Goal: Information Seeking & Learning: Check status

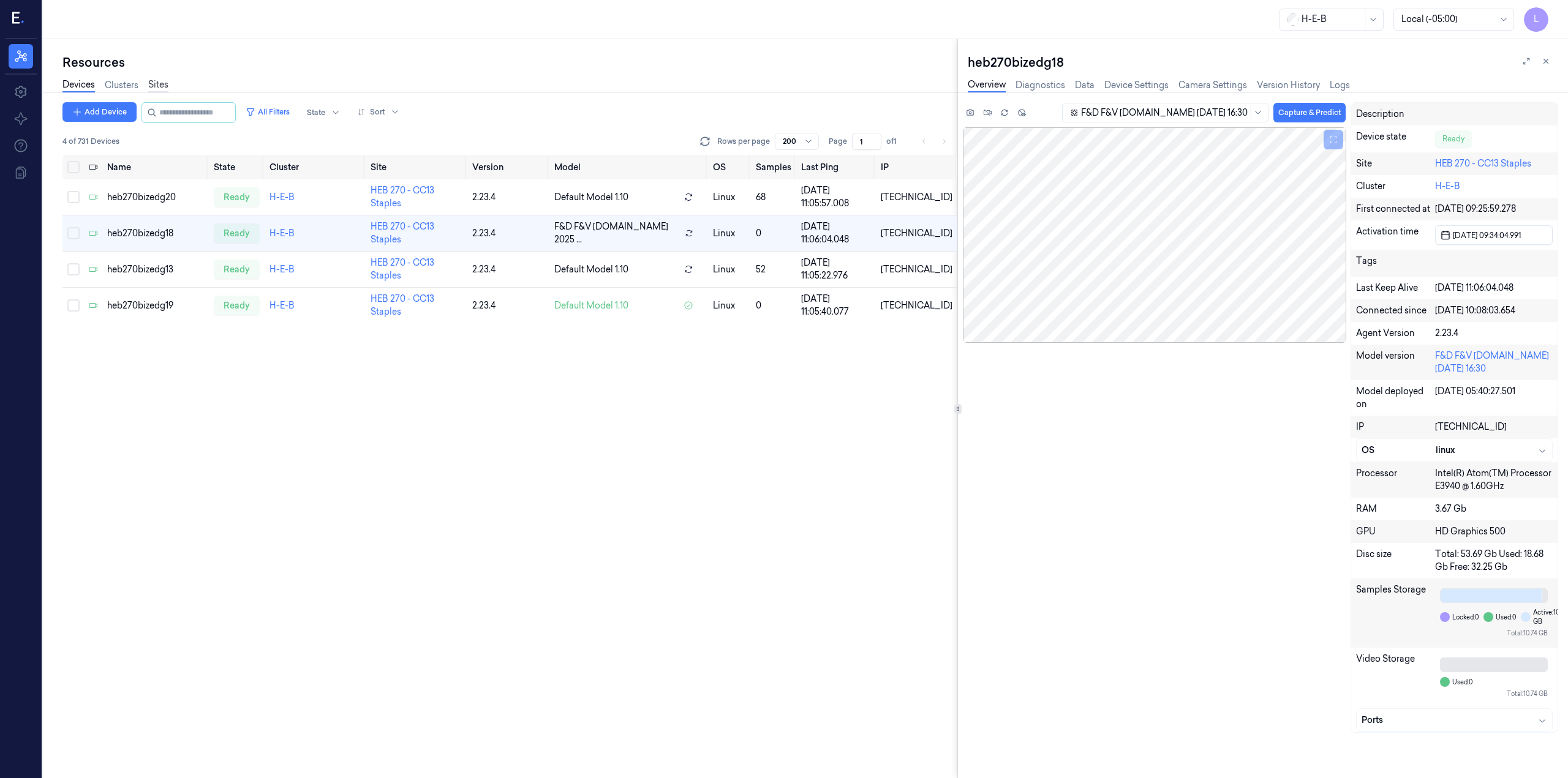
click at [163, 80] on link "Sites" at bounding box center [158, 85] width 20 height 14
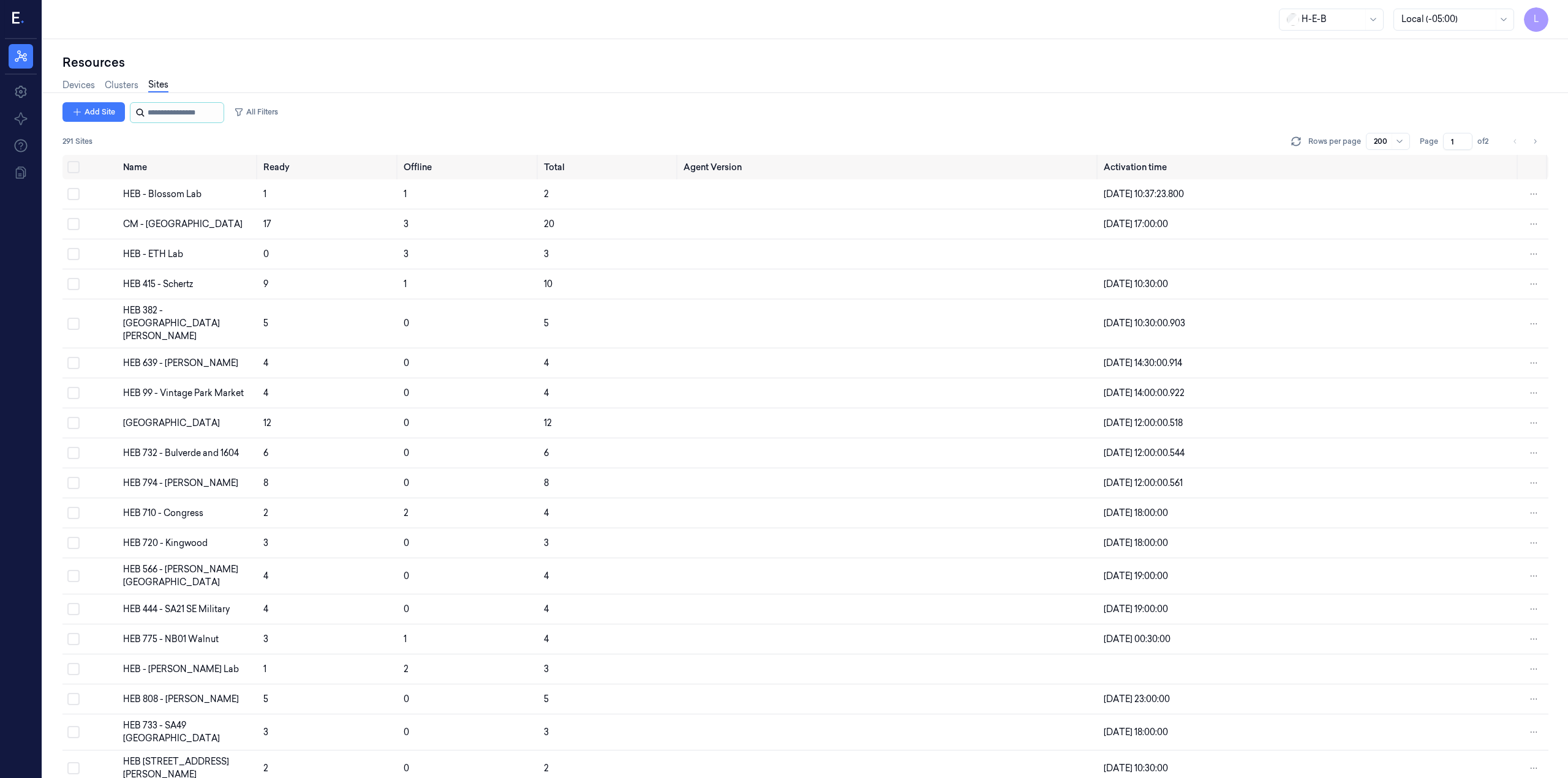
click at [174, 109] on input "string" at bounding box center [184, 113] width 73 height 20
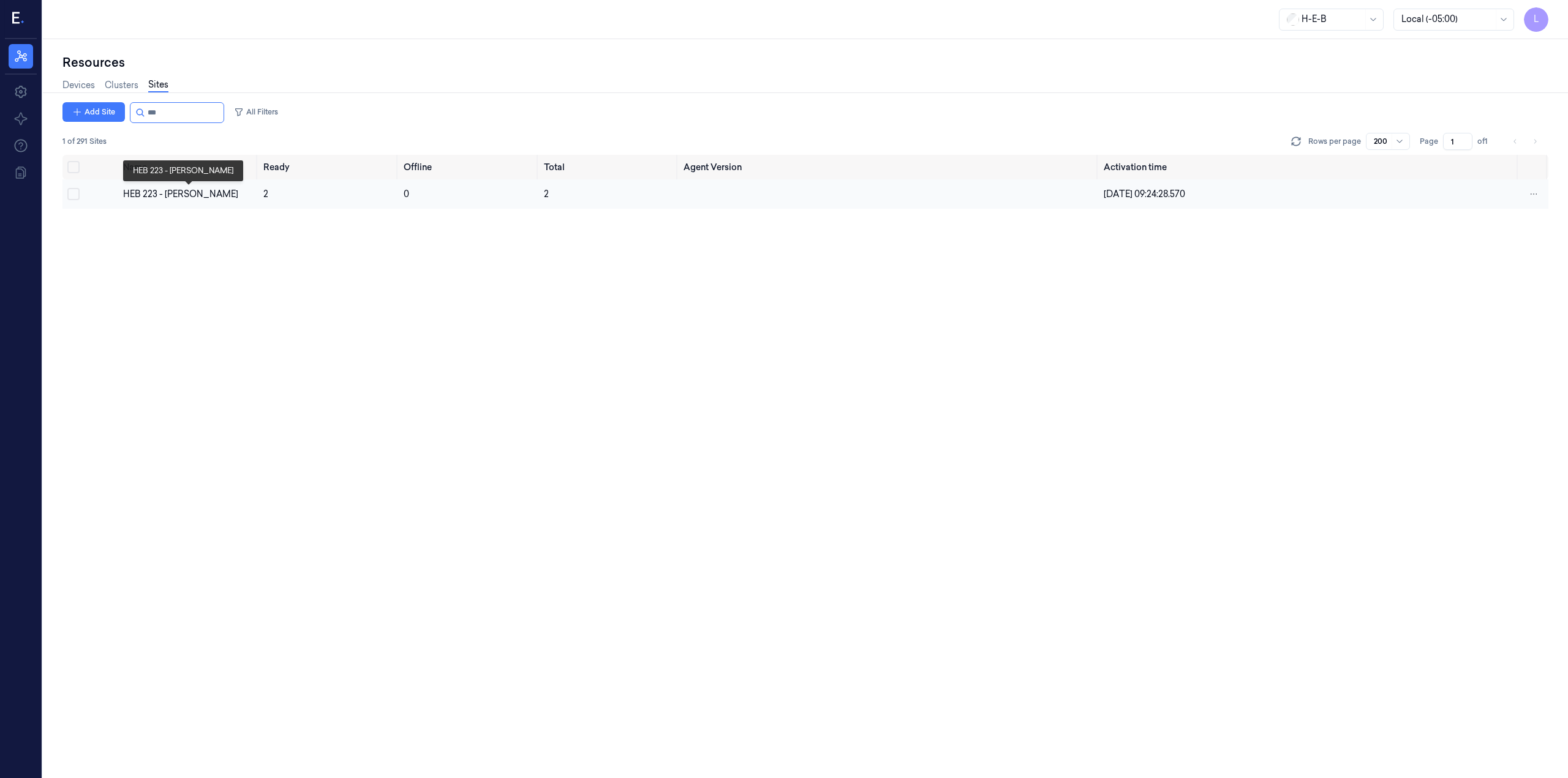
type input "***"
click at [160, 194] on div "HEB 223 - [PERSON_NAME]" at bounding box center [188, 194] width 130 height 13
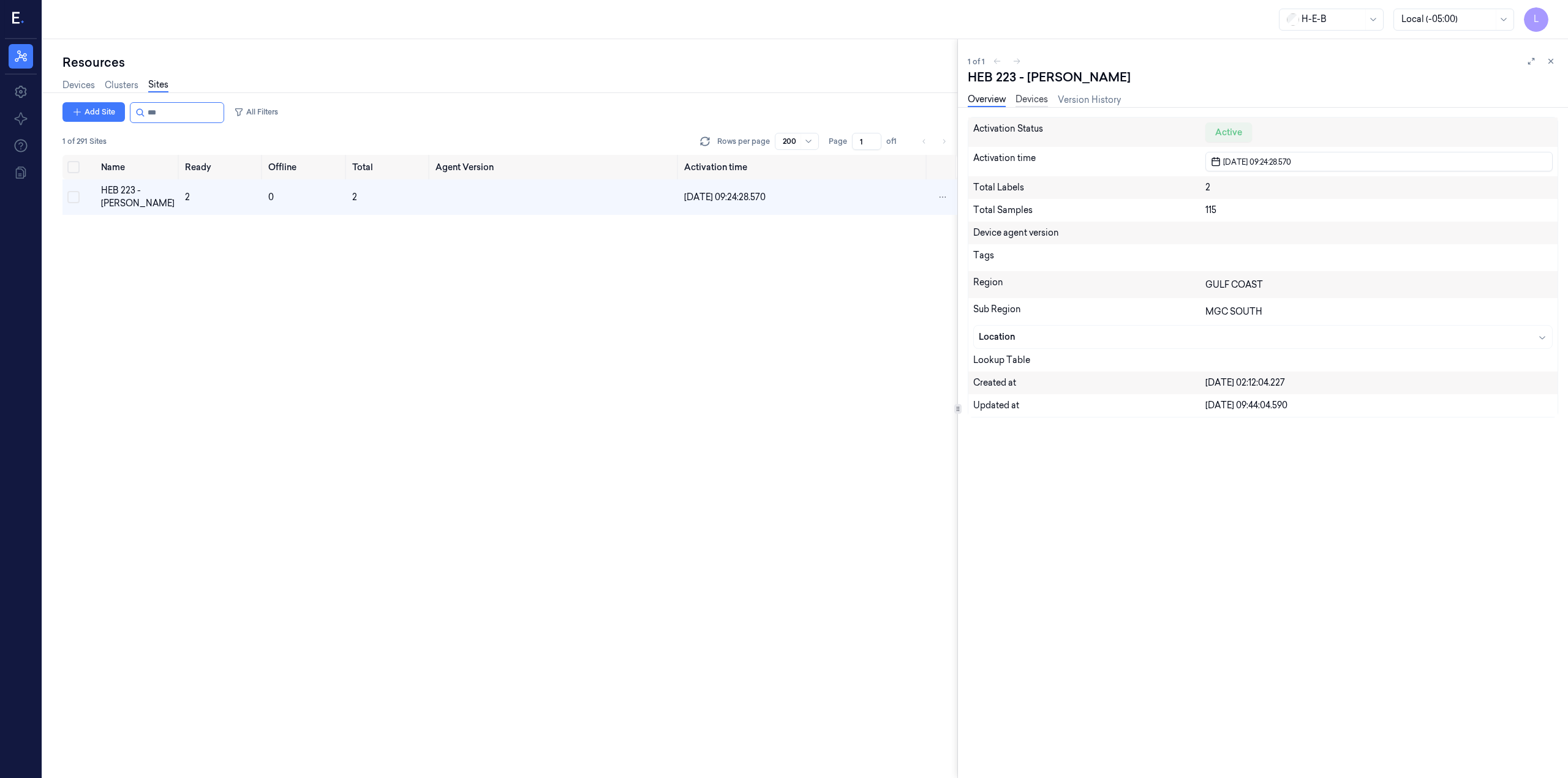
click at [1036, 94] on link "Devices" at bounding box center [1032, 100] width 32 height 14
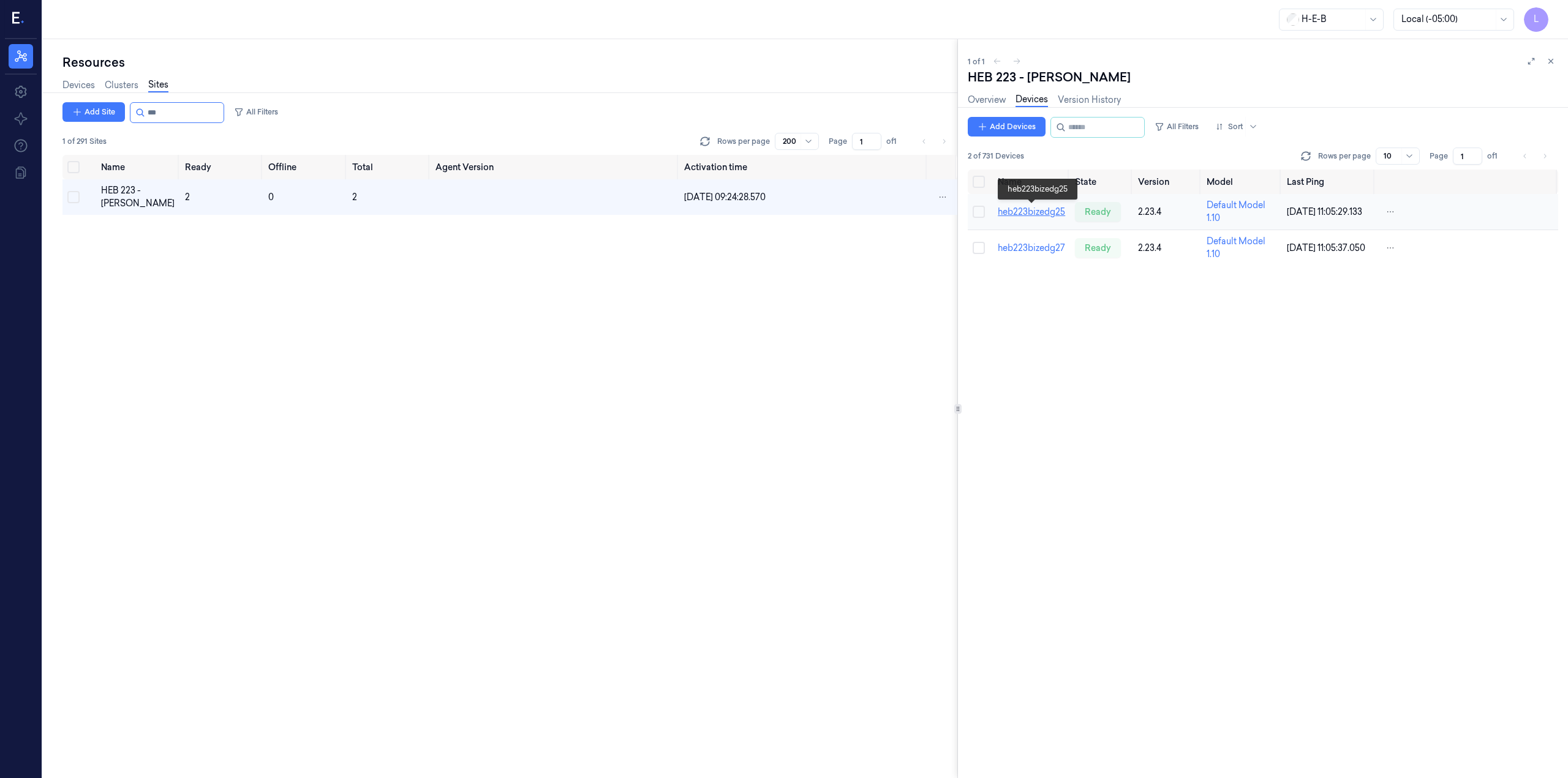
click at [1044, 213] on link "heb223bizedg25" at bounding box center [1031, 212] width 68 height 11
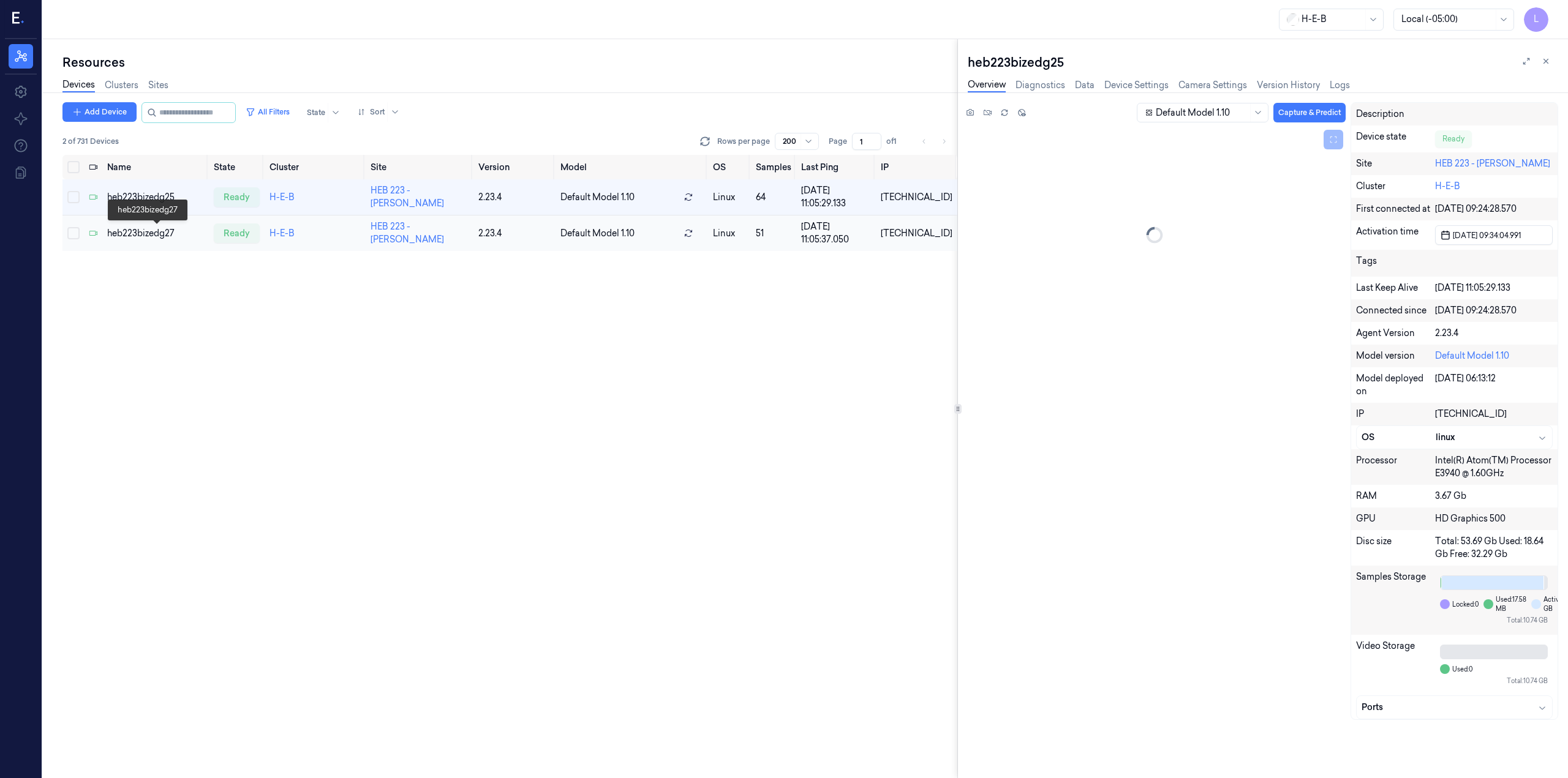
click at [128, 233] on div "heb223bizedg27" at bounding box center [155, 233] width 97 height 13
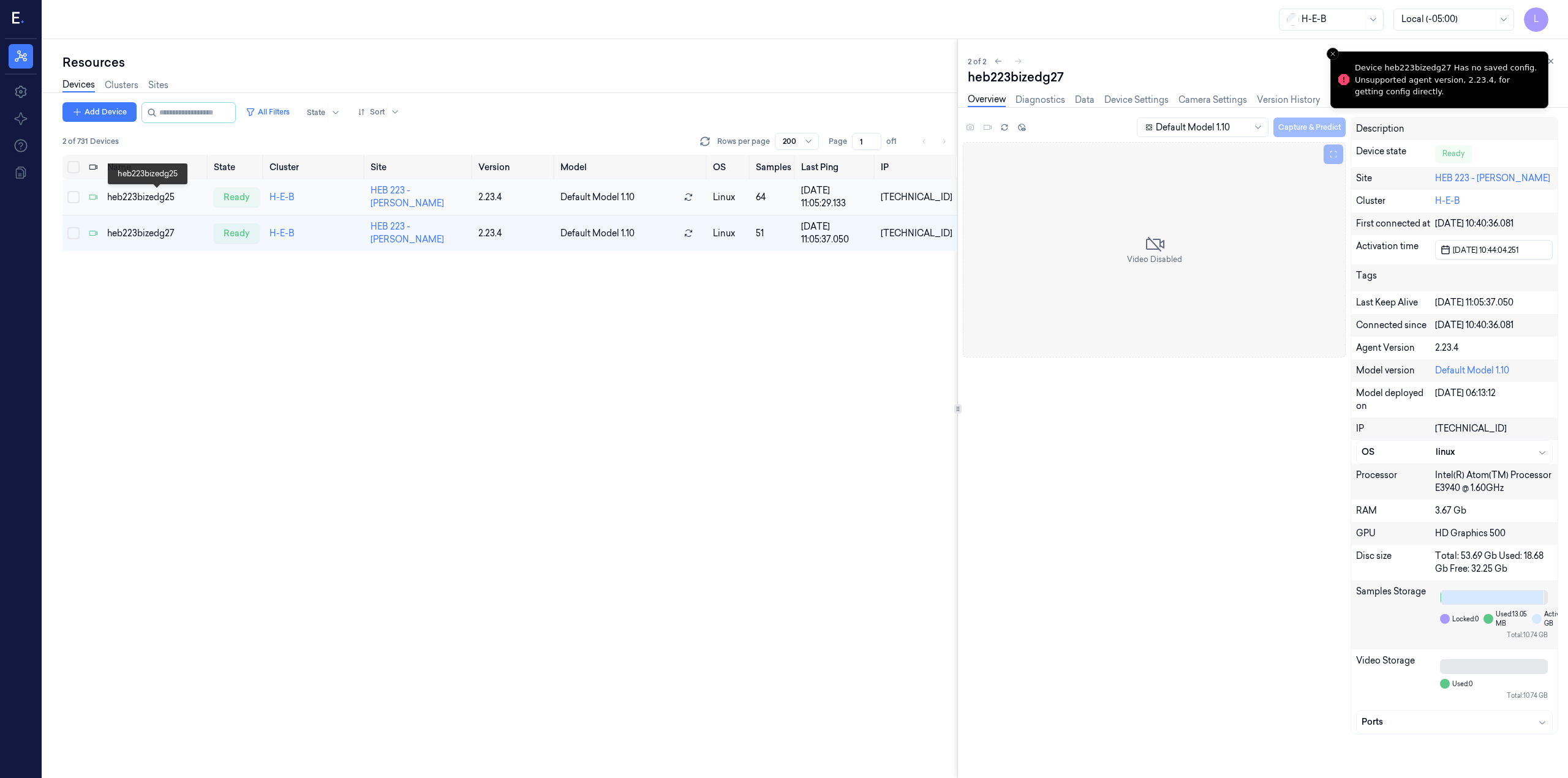
click at [143, 196] on div "heb223bizedg25" at bounding box center [155, 197] width 97 height 13
click at [149, 234] on div "heb223bizedg27" at bounding box center [155, 233] width 97 height 13
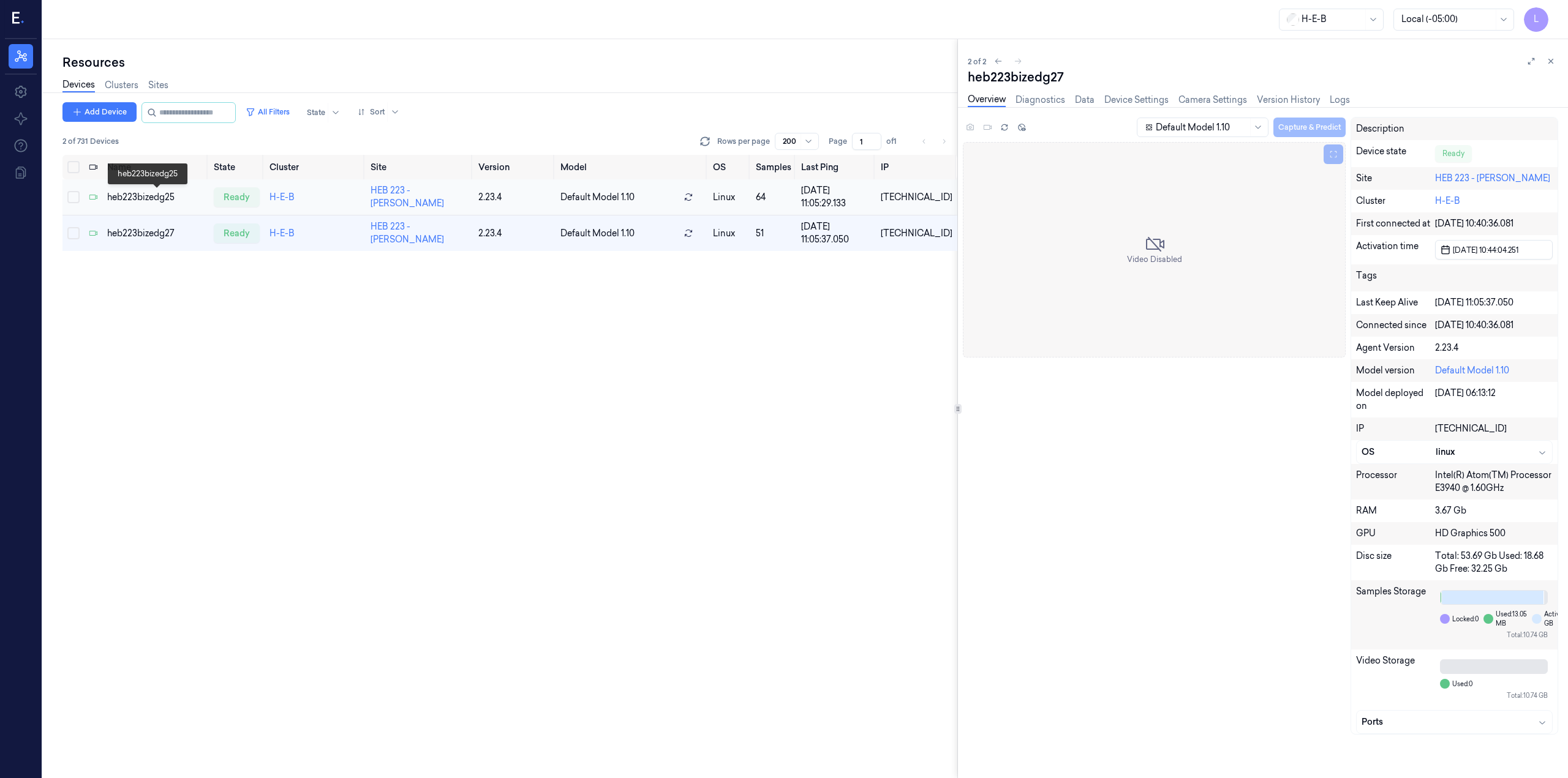
click at [146, 193] on div "heb223bizedg25" at bounding box center [155, 197] width 97 height 13
click at [153, 230] on div "heb223bizedg27" at bounding box center [155, 233] width 97 height 13
click at [156, 80] on link "Sites" at bounding box center [158, 85] width 20 height 14
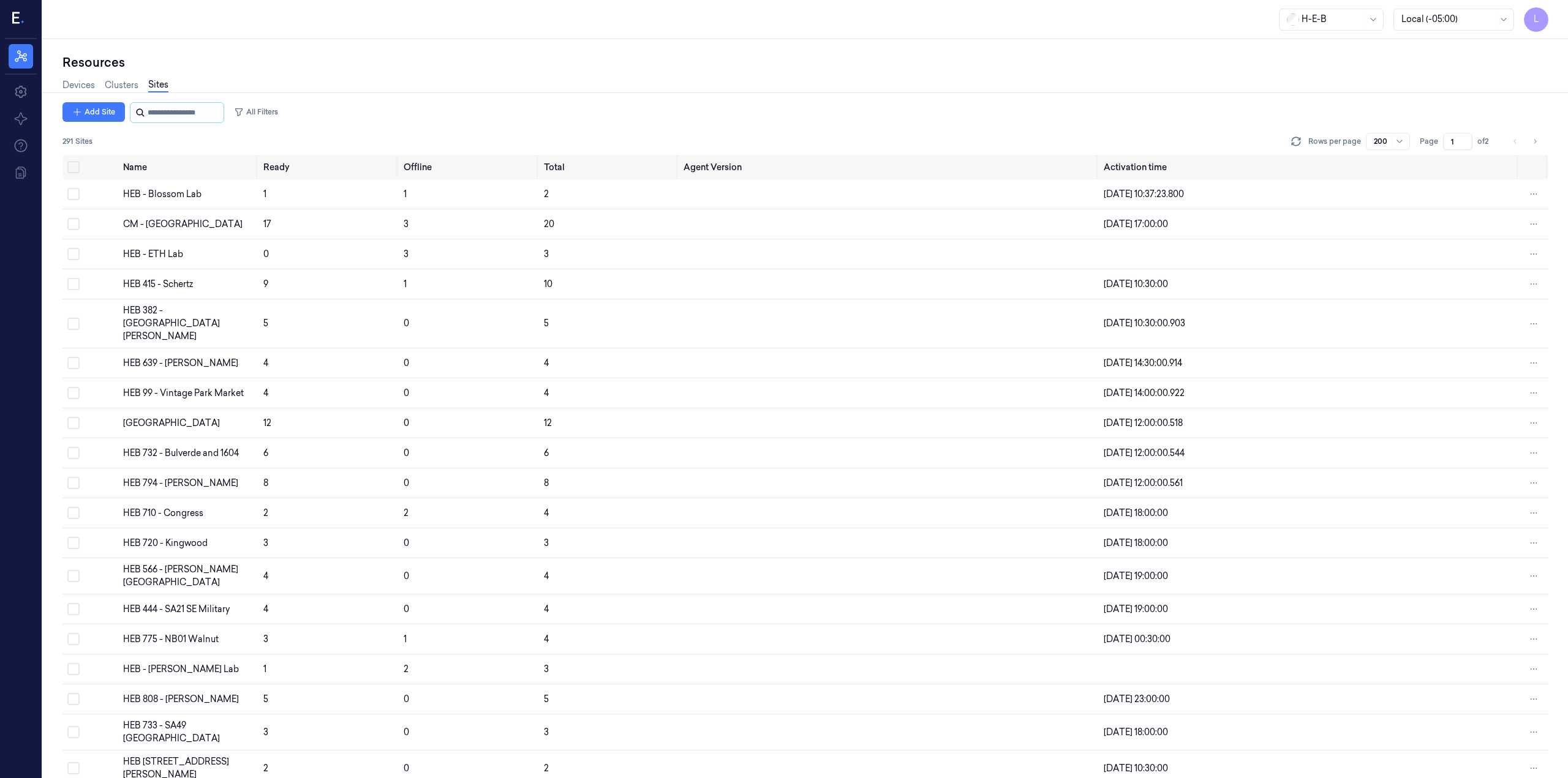
click at [162, 109] on input "string" at bounding box center [184, 113] width 73 height 20
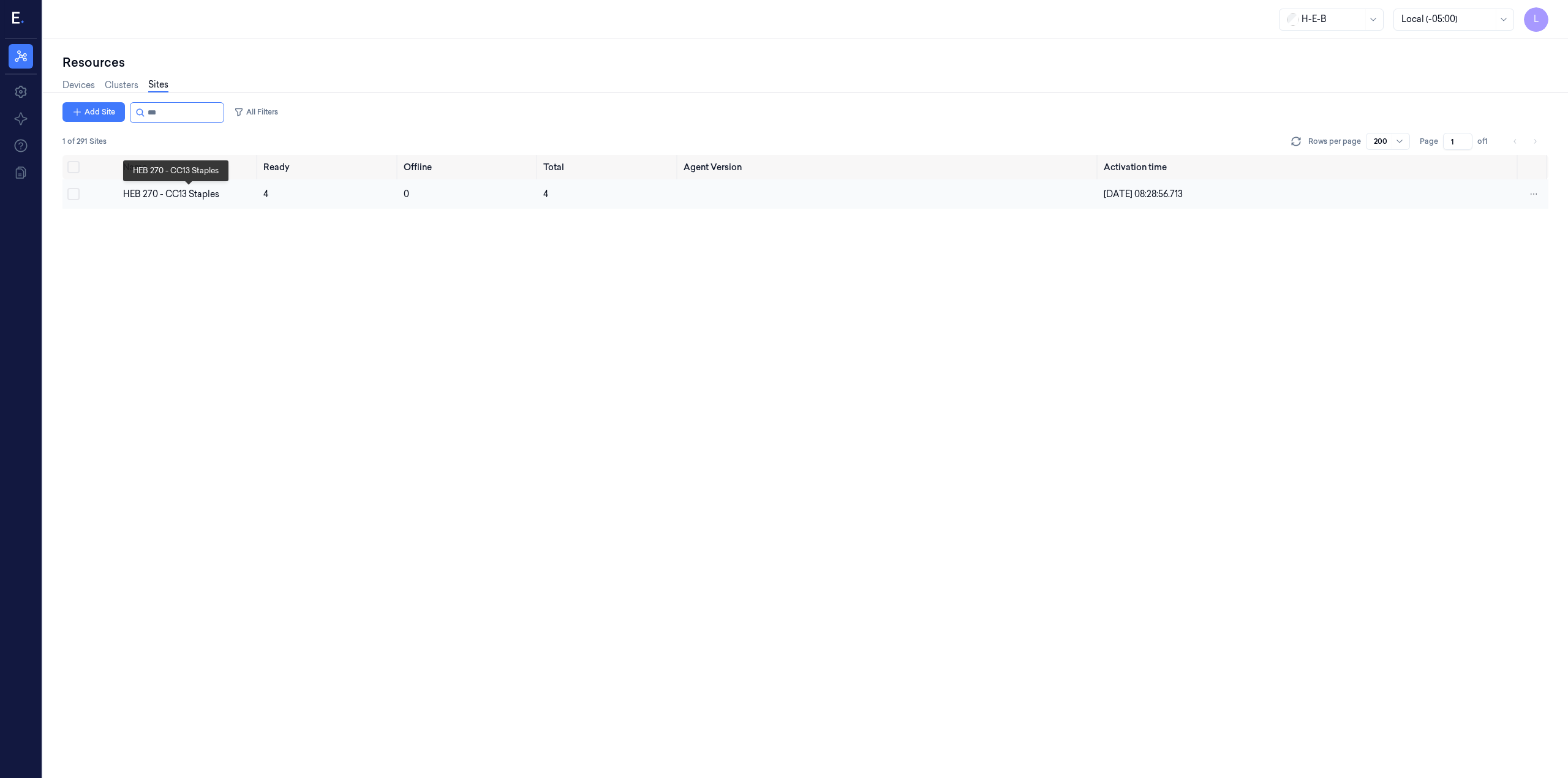
type input "***"
click at [165, 194] on div "HEB 270 - CC13 Staples" at bounding box center [188, 194] width 130 height 13
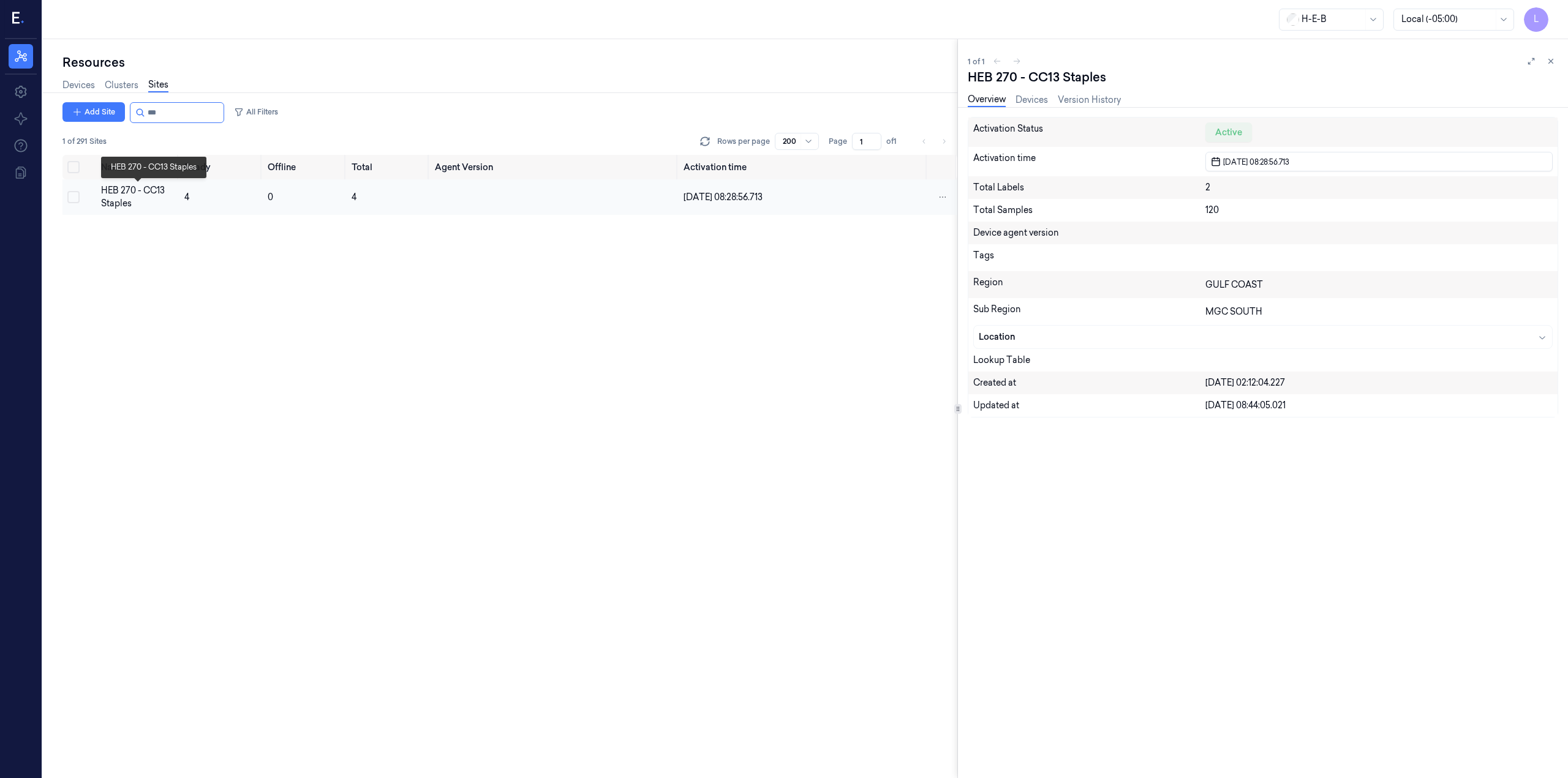
click at [142, 199] on div "HEB 270 - CC13 Staples" at bounding box center [137, 197] width 73 height 25
click at [134, 192] on div "HEB 270 - CC13 Staples" at bounding box center [137, 197] width 73 height 25
click at [84, 85] on link "Devices" at bounding box center [79, 85] width 32 height 14
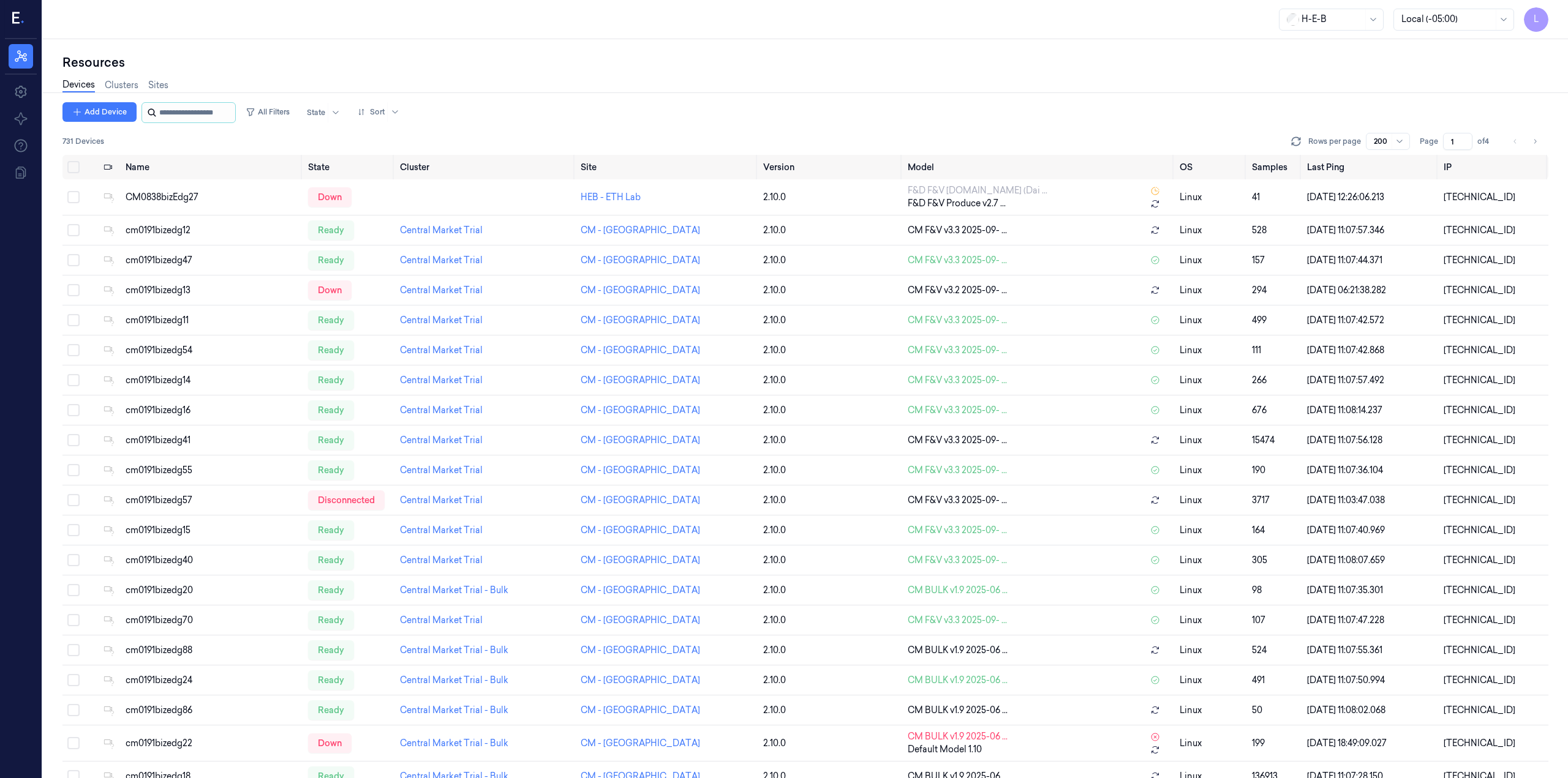
click at [214, 119] on input "string" at bounding box center [196, 113] width 73 height 20
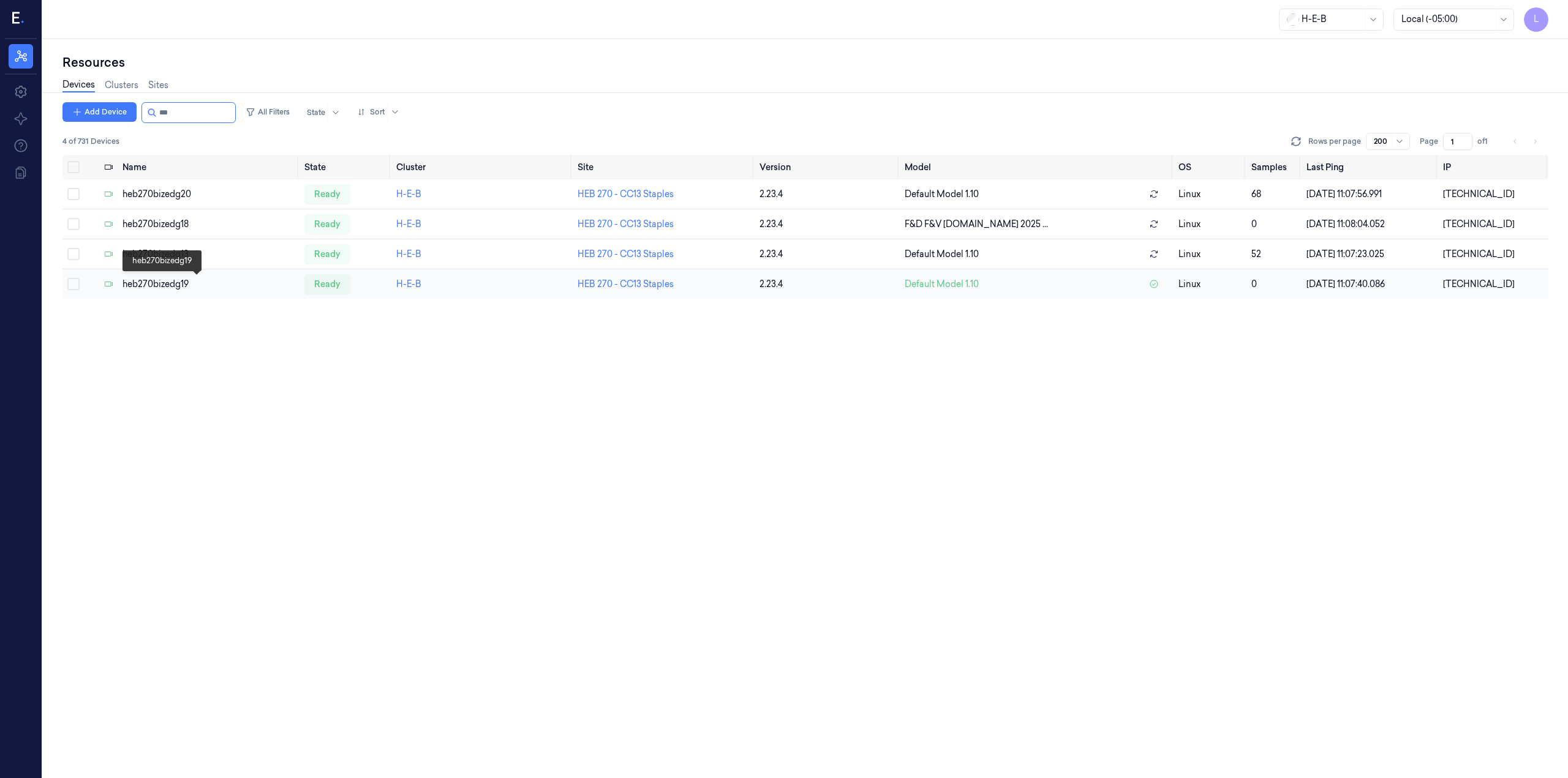
type input "***"
click at [147, 282] on div "heb270bizedg19" at bounding box center [209, 284] width 173 height 13
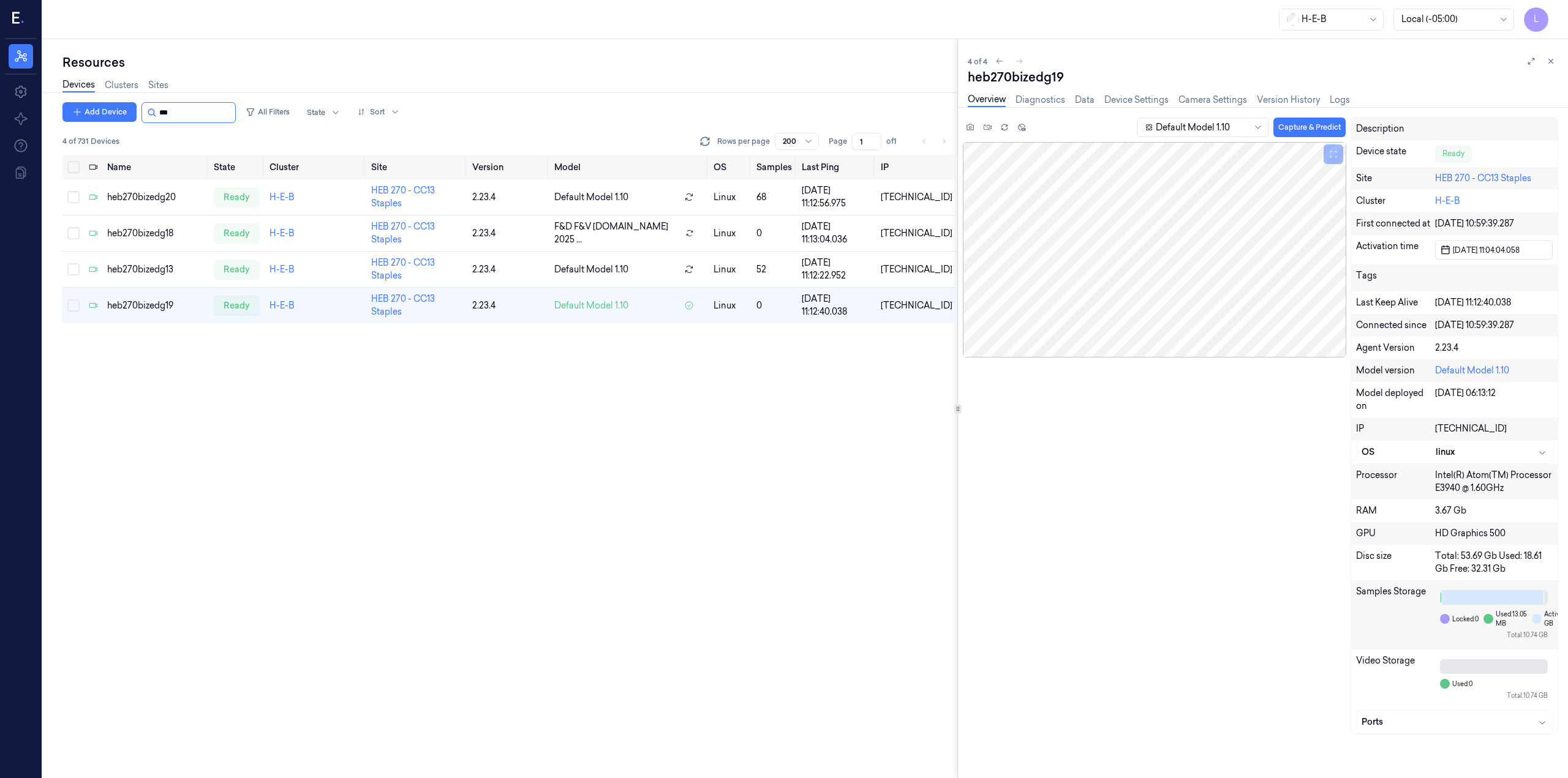
click at [177, 120] on input "string" at bounding box center [196, 113] width 73 height 20
type input "***"
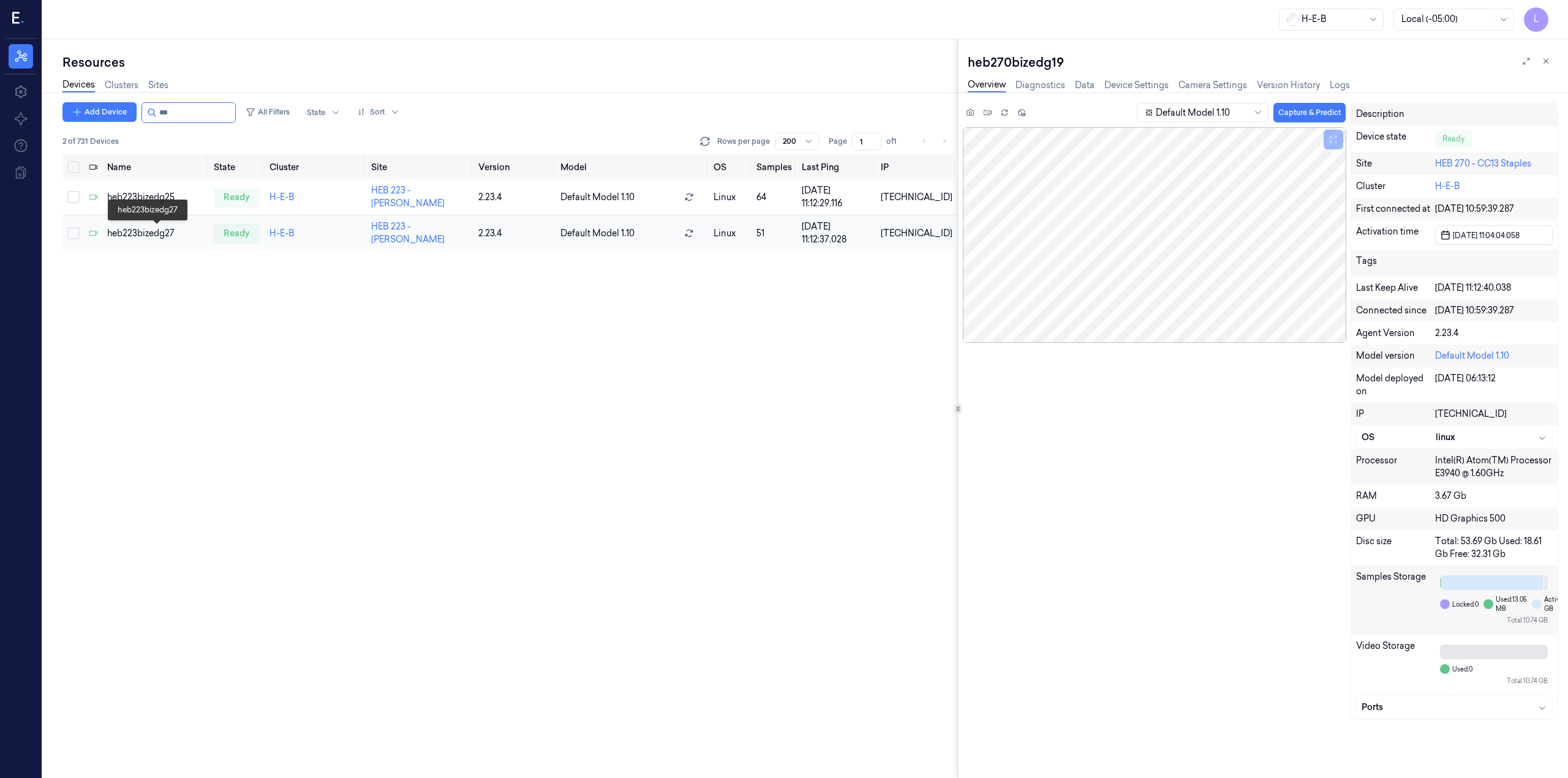
click at [155, 228] on div "heb223bizedg27" at bounding box center [155, 233] width 97 height 13
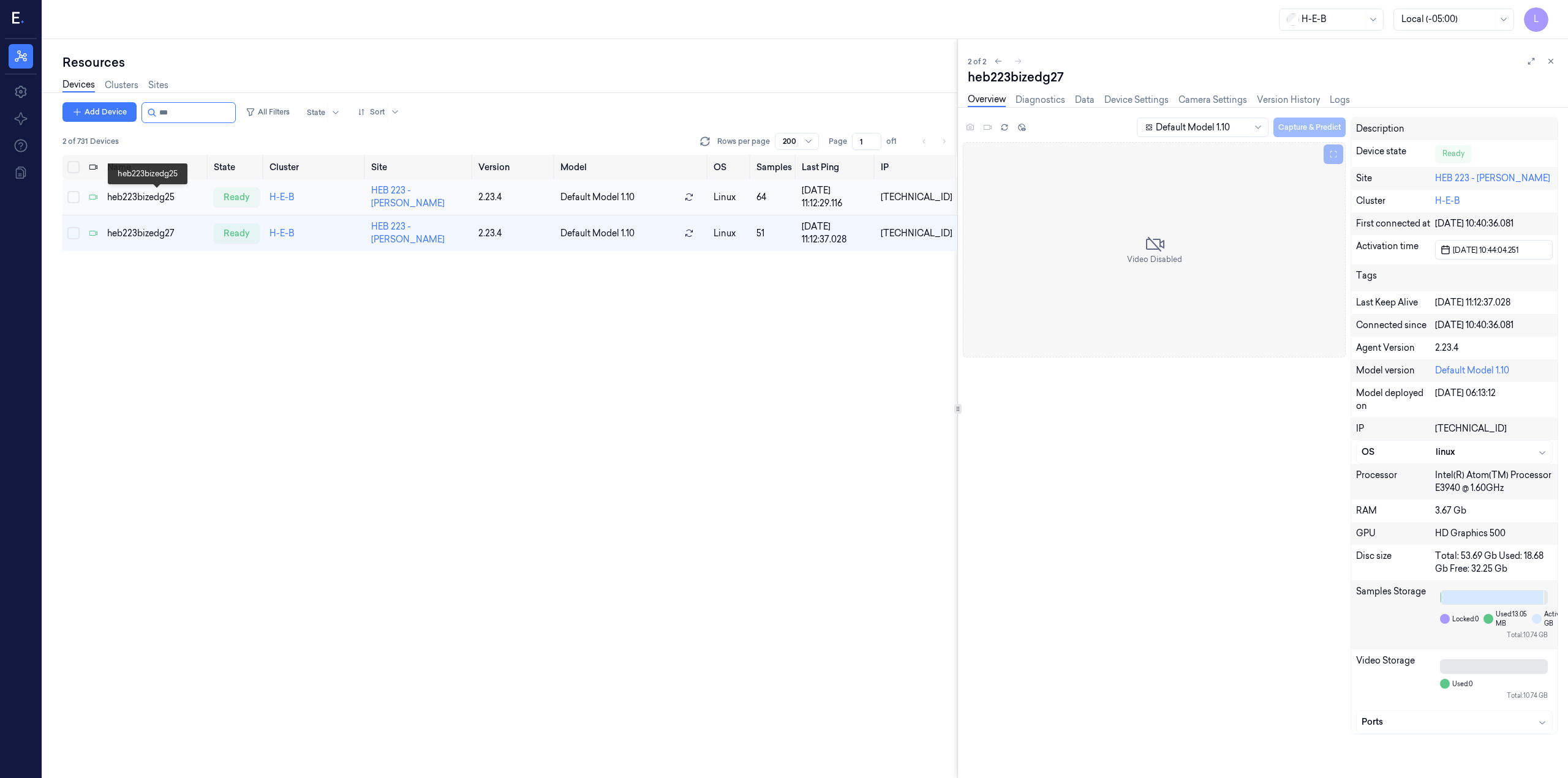
click at [173, 201] on div "heb223bizedg25" at bounding box center [155, 197] width 97 height 13
click at [153, 223] on td "heb223bizedg27" at bounding box center [155, 233] width 106 height 36
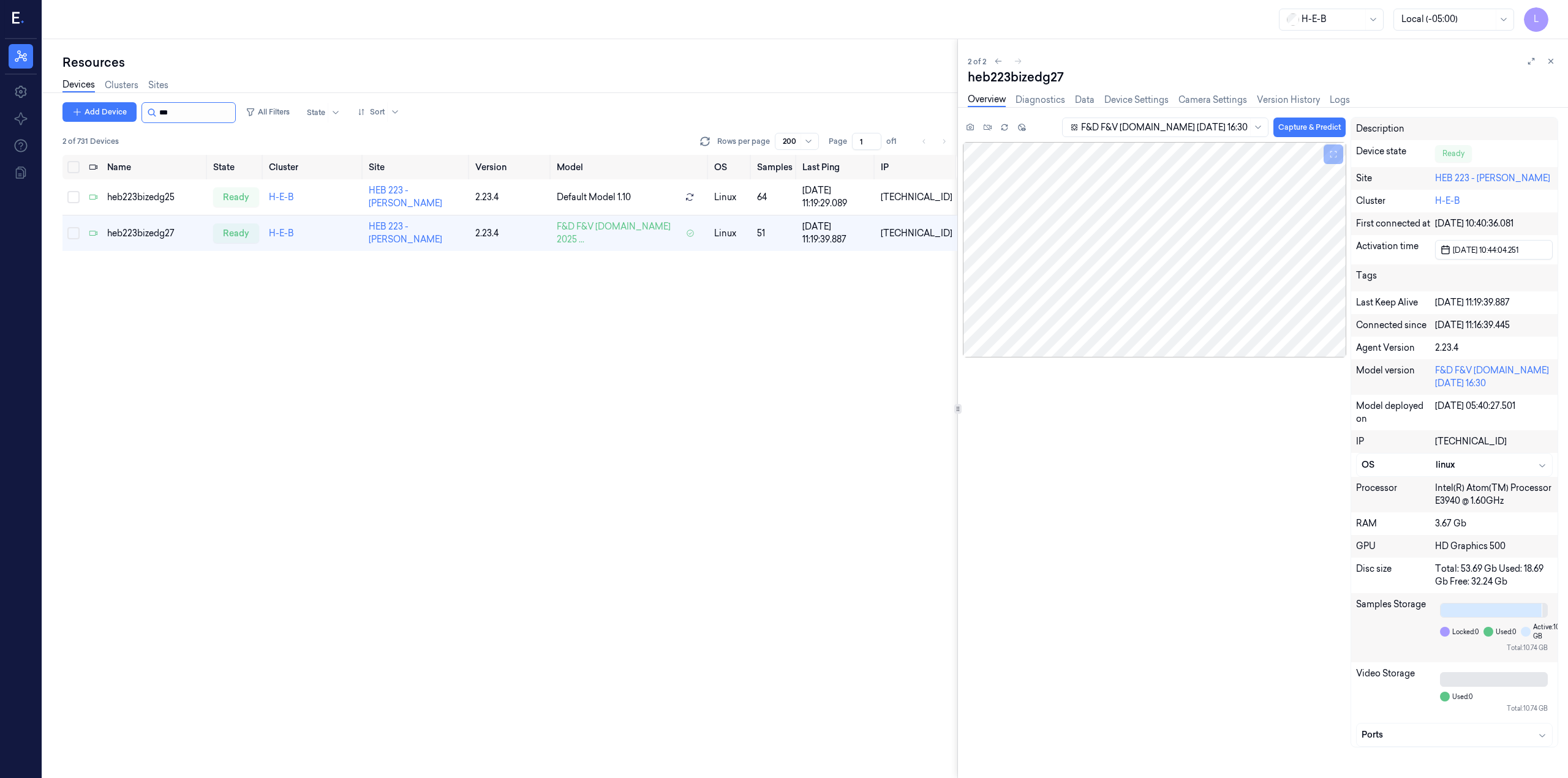
click at [207, 109] on input "string" at bounding box center [196, 113] width 73 height 20
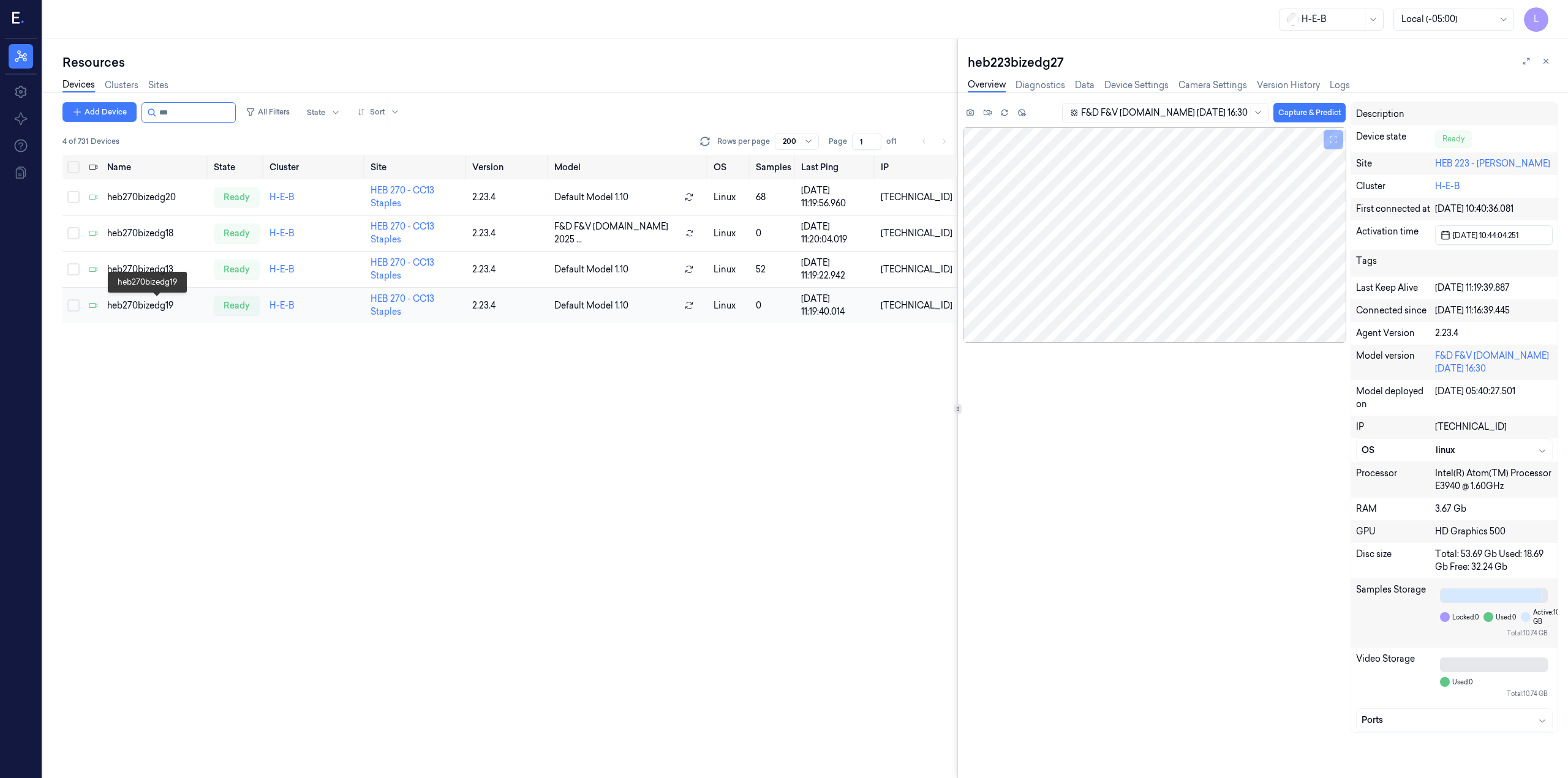
type input "***"
click at [157, 304] on div "heb270bizedg19" at bounding box center [155, 306] width 97 height 13
